Goal: Task Accomplishment & Management: Use online tool/utility

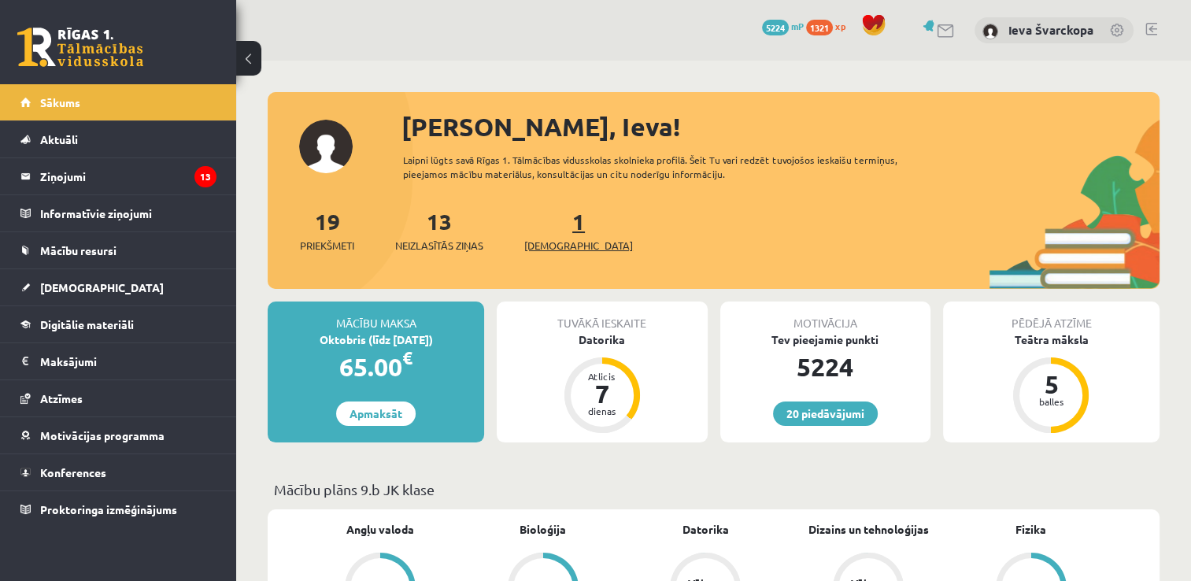
click at [553, 246] on span "[DEMOGRAPHIC_DATA]" at bounding box center [578, 246] width 109 height 16
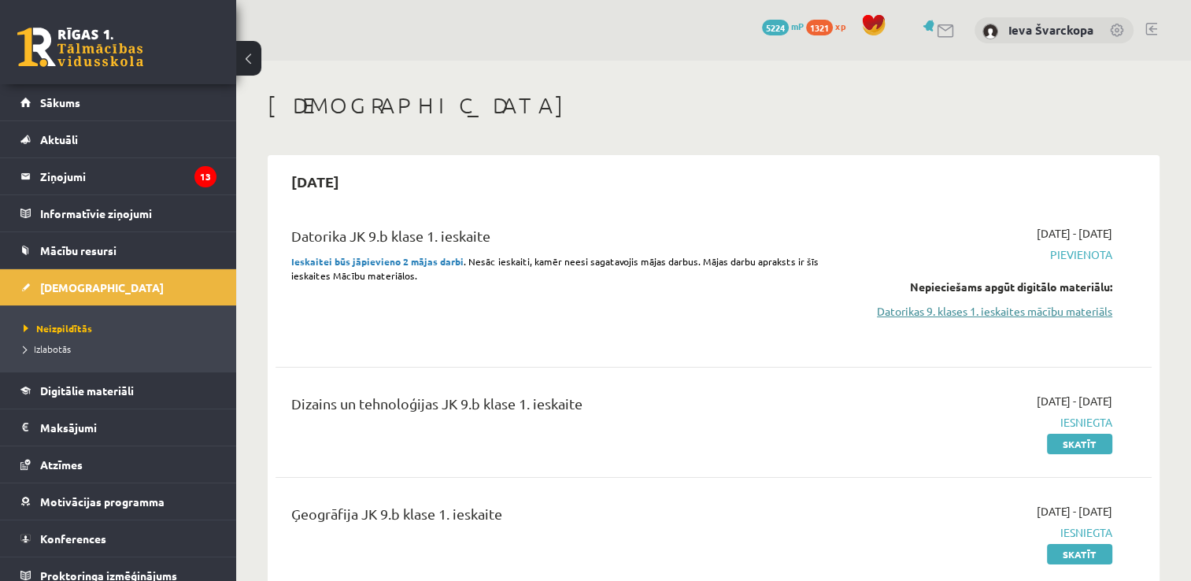
click at [923, 310] on link "Datorikas 9. klases 1. ieskaites mācību materiāls" at bounding box center [983, 311] width 258 height 17
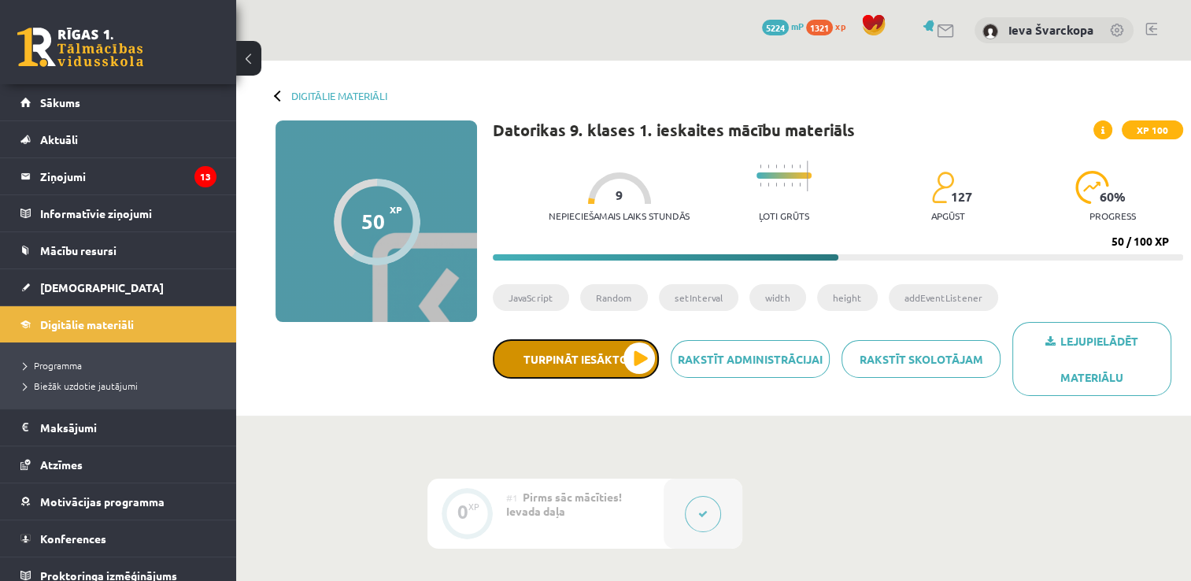
click at [638, 355] on button "Turpināt iesākto" at bounding box center [576, 358] width 166 height 39
